Goal: Task Accomplishment & Management: Use online tool/utility

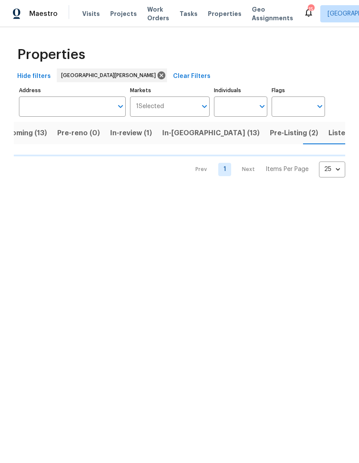
scroll to position [0, 22]
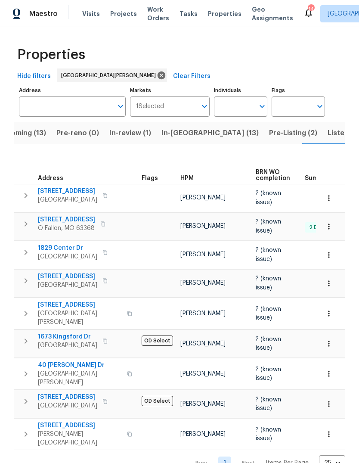
click at [269, 137] on span "Pre-Listing (2)" at bounding box center [293, 133] width 48 height 12
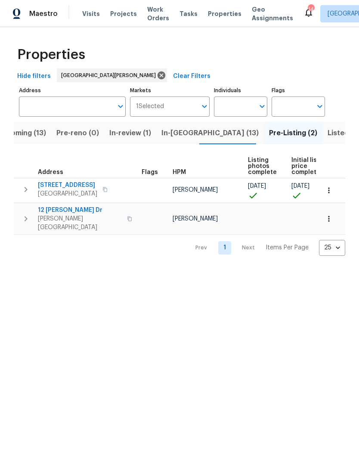
click at [328, 132] on span "Listed (40)" at bounding box center [347, 133] width 38 height 12
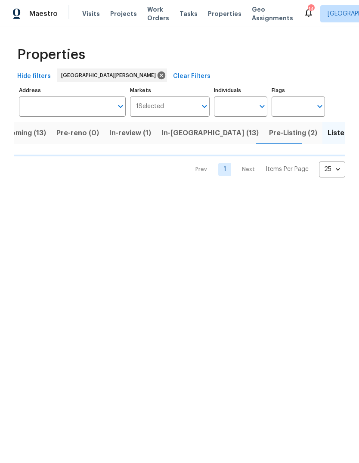
click at [191, 135] on span "In-[GEOGRAPHIC_DATA] (13)" at bounding box center [209, 133] width 97 height 12
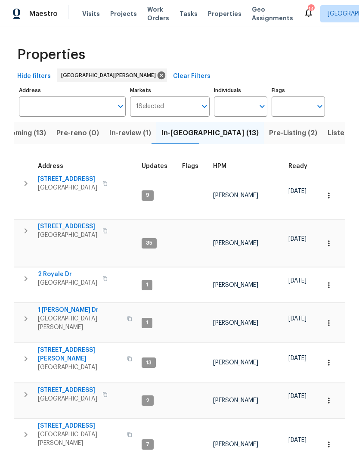
click at [227, 167] on div "HPM" at bounding box center [247, 166] width 68 height 6
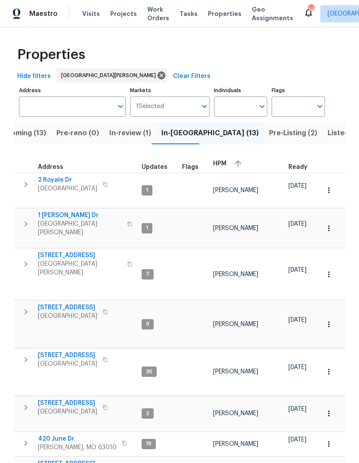
click at [227, 161] on div "HPM" at bounding box center [247, 163] width 68 height 13
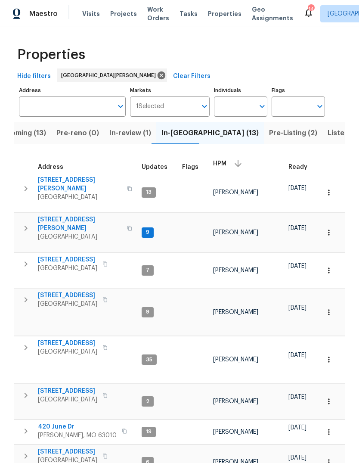
click at [83, 215] on span "[STREET_ADDRESS][PERSON_NAME]" at bounding box center [80, 223] width 84 height 17
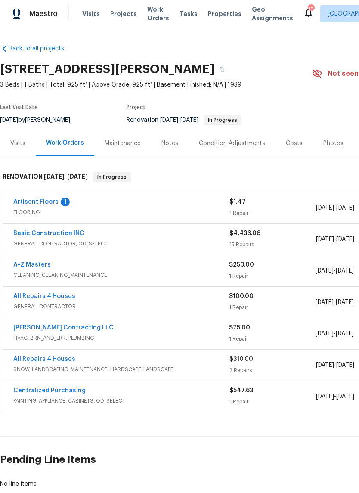
click at [298, 142] on div "Costs" at bounding box center [294, 143] width 17 height 9
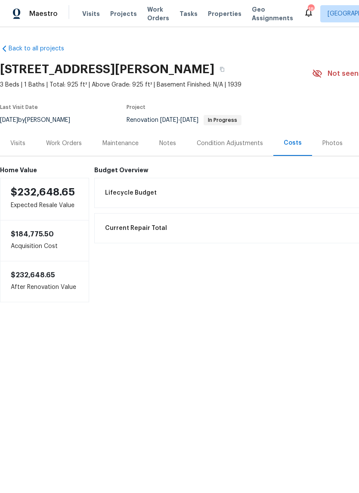
click at [68, 142] on div "Work Orders" at bounding box center [64, 143] width 36 height 9
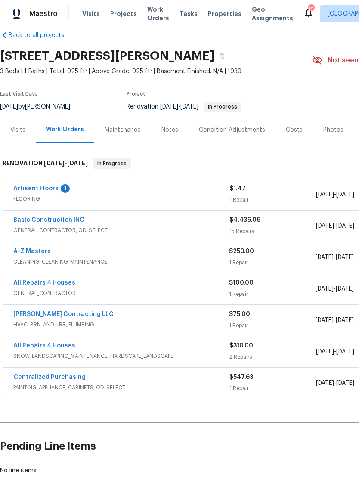
scroll to position [14, 0]
click at [51, 187] on link "Artisent Floors" at bounding box center [35, 188] width 45 height 6
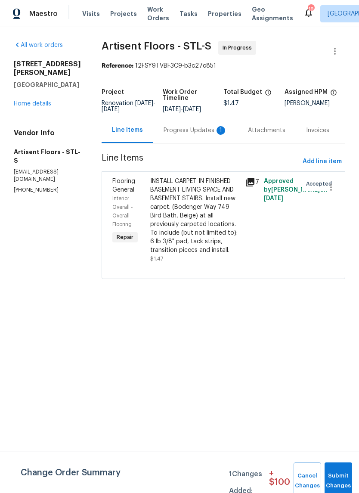
click at [213, 135] on div "Progress Updates 1" at bounding box center [196, 130] width 64 height 9
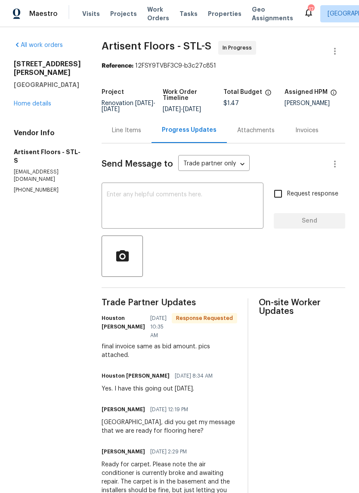
click at [40, 101] on link "Home details" at bounding box center [32, 104] width 37 height 6
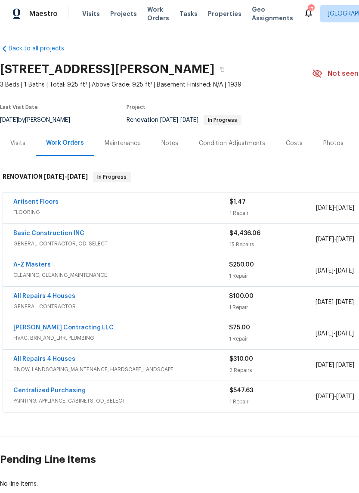
click at [63, 298] on link "All Repairs 4 Houses" at bounding box center [44, 296] width 62 height 6
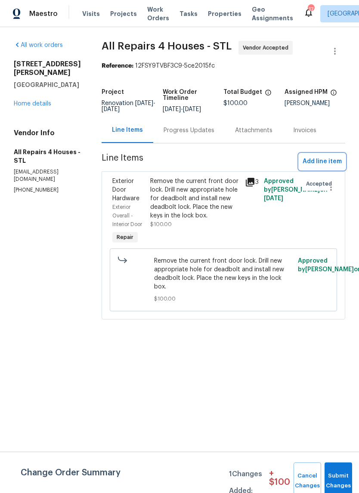
click at [331, 166] on span "Add line item" at bounding box center [322, 161] width 39 height 11
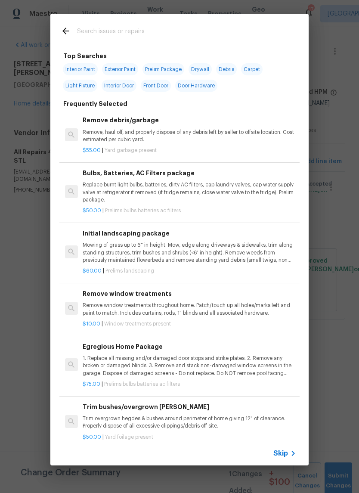
click at [283, 457] on span "Skip" at bounding box center [280, 453] width 15 height 9
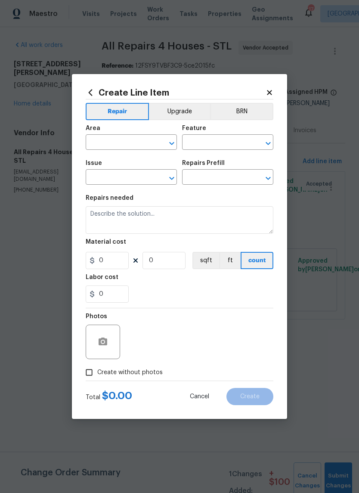
click at [131, 131] on div "Area" at bounding box center [131, 130] width 91 height 11
click at [131, 141] on input "text" at bounding box center [119, 142] width 67 height 13
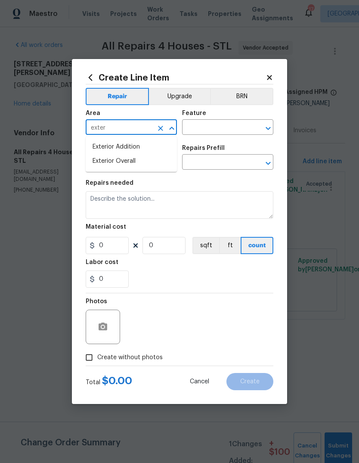
click at [154, 163] on li "Exterior Overall" at bounding box center [131, 161] width 91 height 14
type input "Exterior Overall"
click at [223, 127] on input "text" at bounding box center [215, 127] width 67 height 13
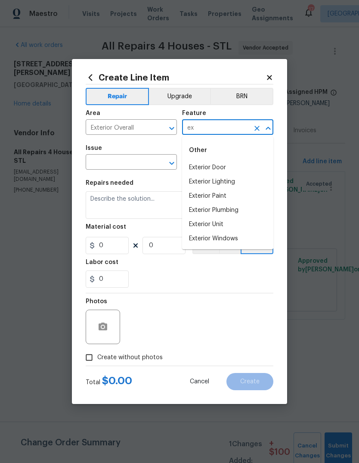
type input "e"
click at [236, 183] on li "Exterior Door" at bounding box center [227, 182] width 91 height 14
type input "Exterior Door"
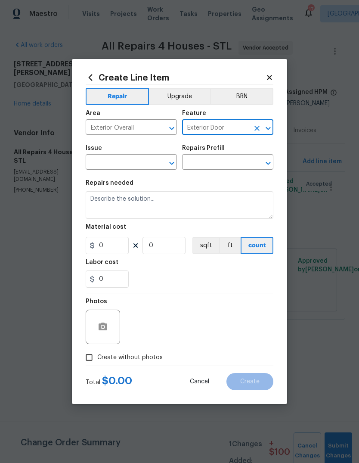
click at [144, 163] on input "text" at bounding box center [119, 162] width 67 height 13
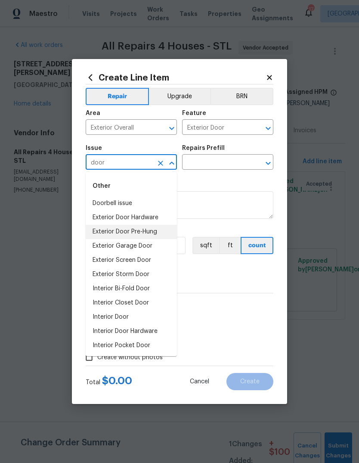
click at [161, 230] on li "Exterior Door Pre-Hung" at bounding box center [131, 232] width 91 height 14
type input "Exterior Door Pre-Hung"
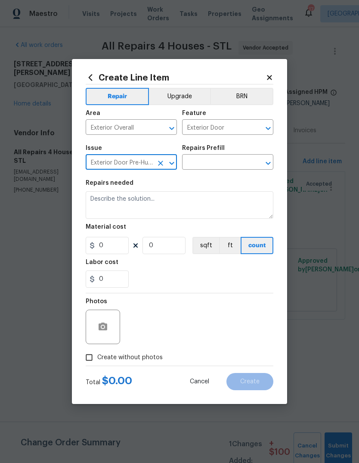
click at [231, 164] on input "text" at bounding box center [215, 162] width 67 height 13
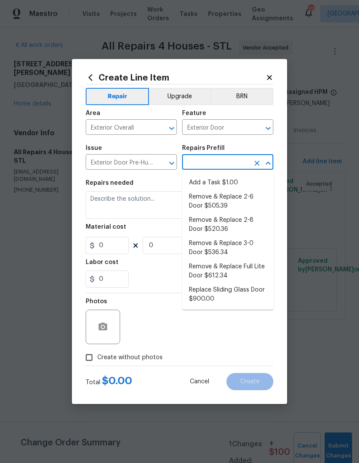
click at [235, 181] on li "Add a Task $1.00" at bounding box center [227, 183] width 91 height 14
type input "Add a Task $1.00"
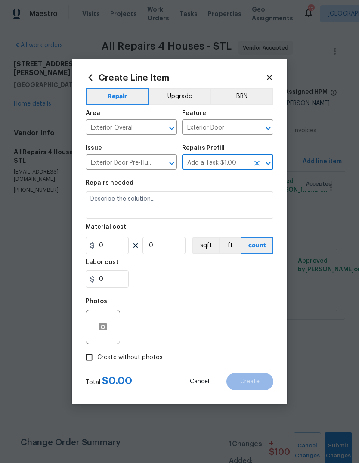
type input "Interior Door"
type textarea "HPM to detail"
type input "1"
type input "Add a Task $1.00"
type input "1"
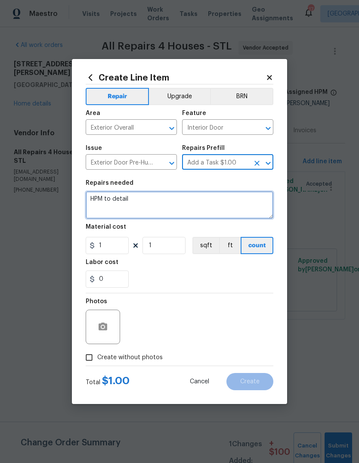
click at [222, 203] on textarea "HPM to detail" at bounding box center [180, 205] width 188 height 28
type textarea "H"
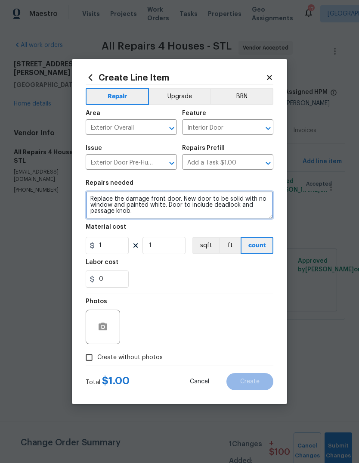
type textarea "Replace the damage front door. New door to be solid with no window and painted …"
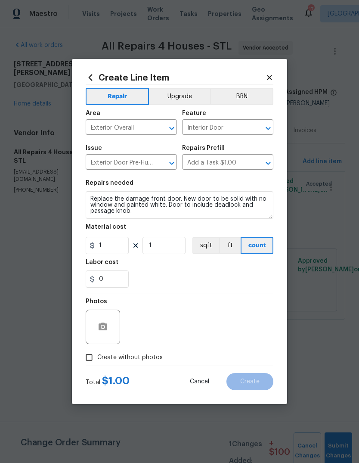
click at [179, 272] on div "0" at bounding box center [180, 278] width 188 height 17
click at [118, 242] on input "1" at bounding box center [107, 245] width 43 height 17
click at [119, 249] on input "1" at bounding box center [107, 245] width 43 height 17
click at [242, 270] on div "Labor cost" at bounding box center [180, 264] width 188 height 11
type input "500"
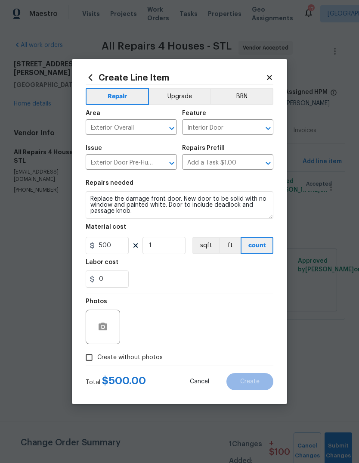
click at [155, 361] on span "Create without photos" at bounding box center [129, 357] width 65 height 9
click at [97, 361] on input "Create without photos" at bounding box center [89, 357] width 16 height 16
checkbox input "true"
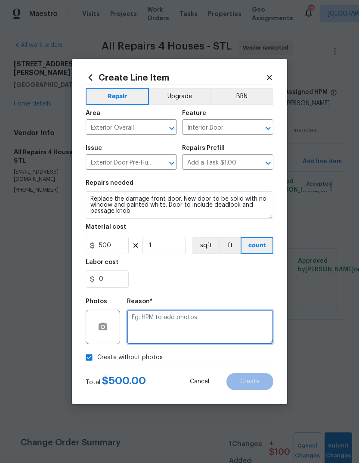
click at [211, 327] on textarea at bounding box center [200, 326] width 146 height 34
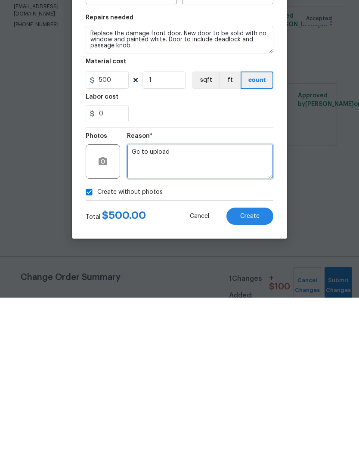
type textarea "Gc to upload"
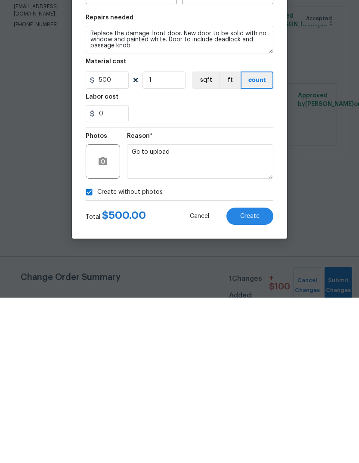
click at [258, 373] on button "Create" at bounding box center [249, 381] width 47 height 17
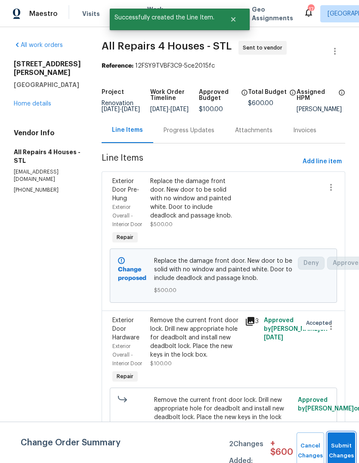
click at [338, 454] on span "Submit Changes" at bounding box center [341, 451] width 19 height 20
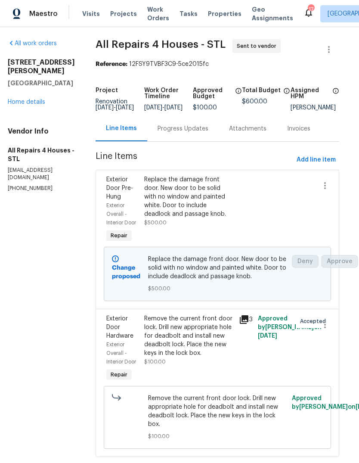
scroll to position [1, 6]
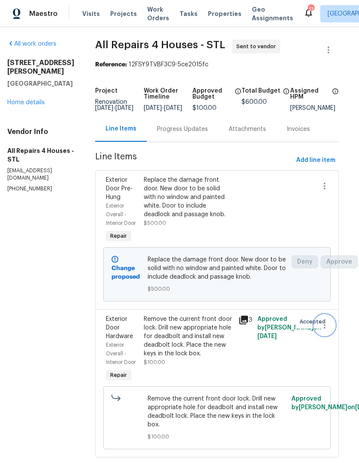
click at [325, 330] on icon "button" at bounding box center [324, 325] width 10 height 10
click at [340, 334] on li "Cancel" at bounding box center [331, 332] width 33 height 14
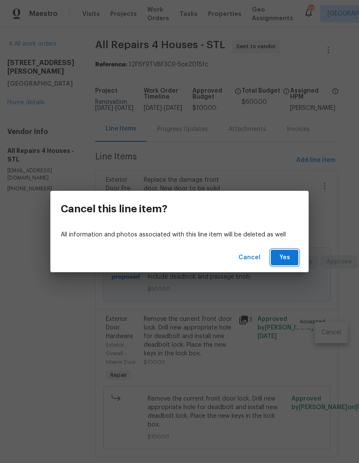
click at [291, 256] on button "Yes" at bounding box center [285, 258] width 28 height 16
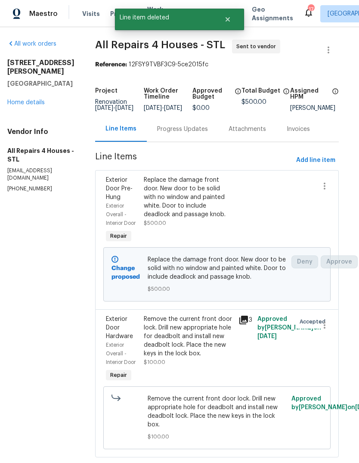
scroll to position [0, 0]
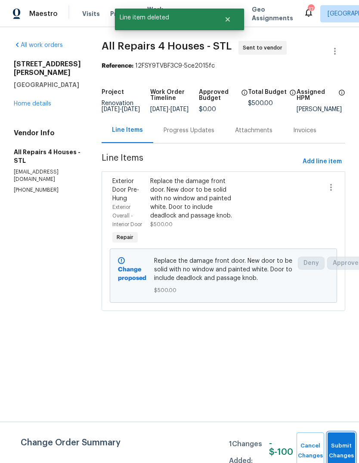
click at [337, 447] on button "Submit Changes" at bounding box center [342, 450] width 28 height 37
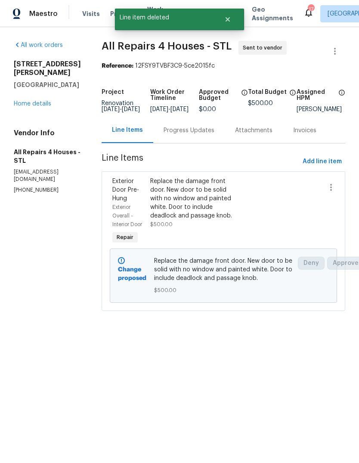
click at [48, 101] on link "Home details" at bounding box center [32, 104] width 37 height 6
